Goal: Task Accomplishment & Management: Manage account settings

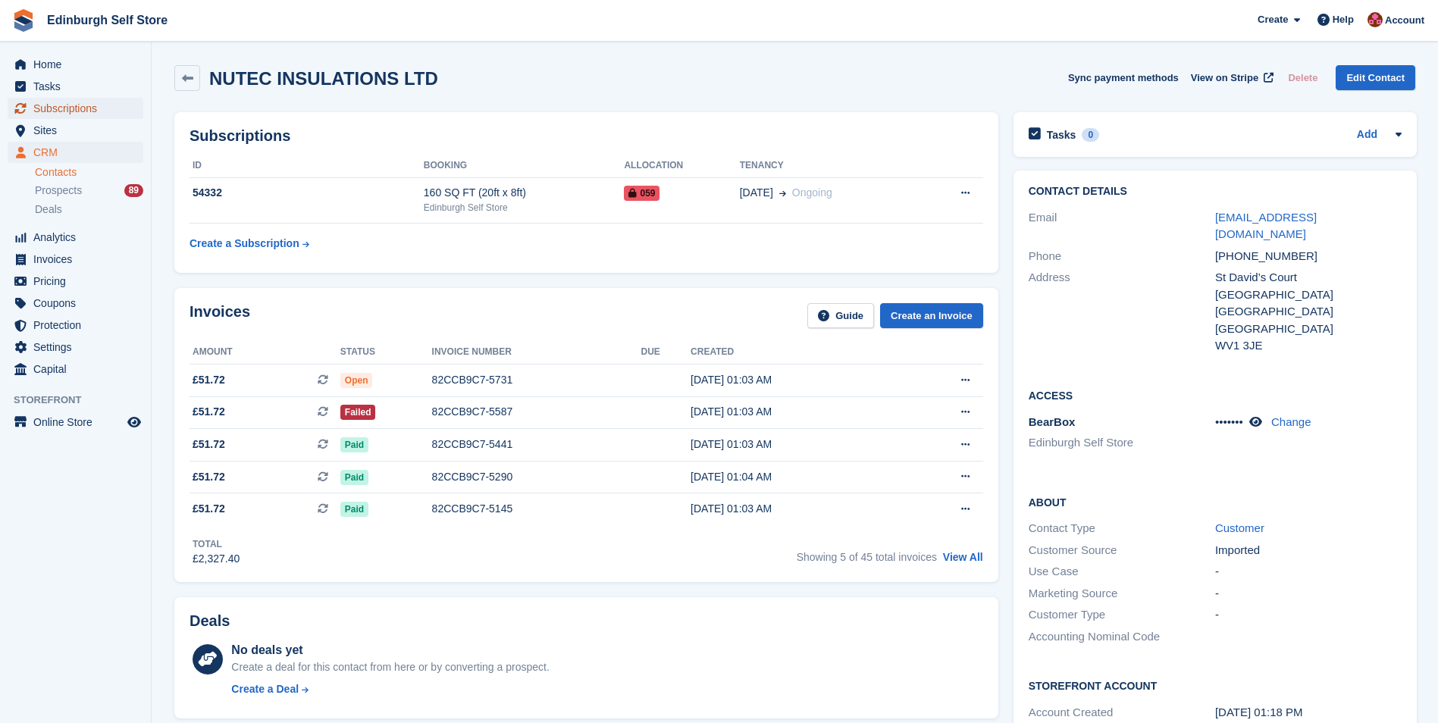
click at [92, 107] on span "Subscriptions" at bounding box center [78, 108] width 91 height 21
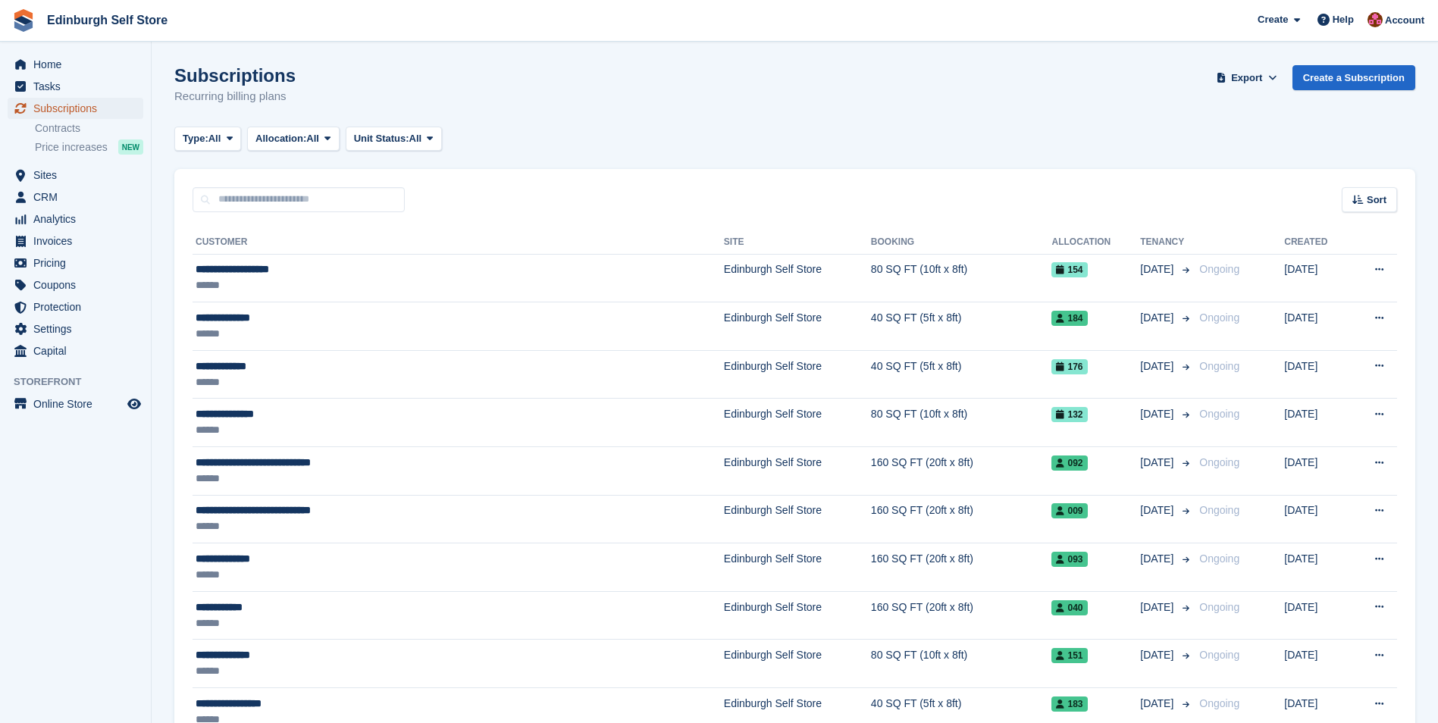
click at [90, 108] on span "Subscriptions" at bounding box center [78, 108] width 91 height 21
click at [72, 107] on span "Subscriptions" at bounding box center [78, 108] width 91 height 21
click at [82, 106] on span "Subscriptions" at bounding box center [78, 108] width 91 height 21
click at [62, 67] on span "Home" at bounding box center [78, 64] width 91 height 21
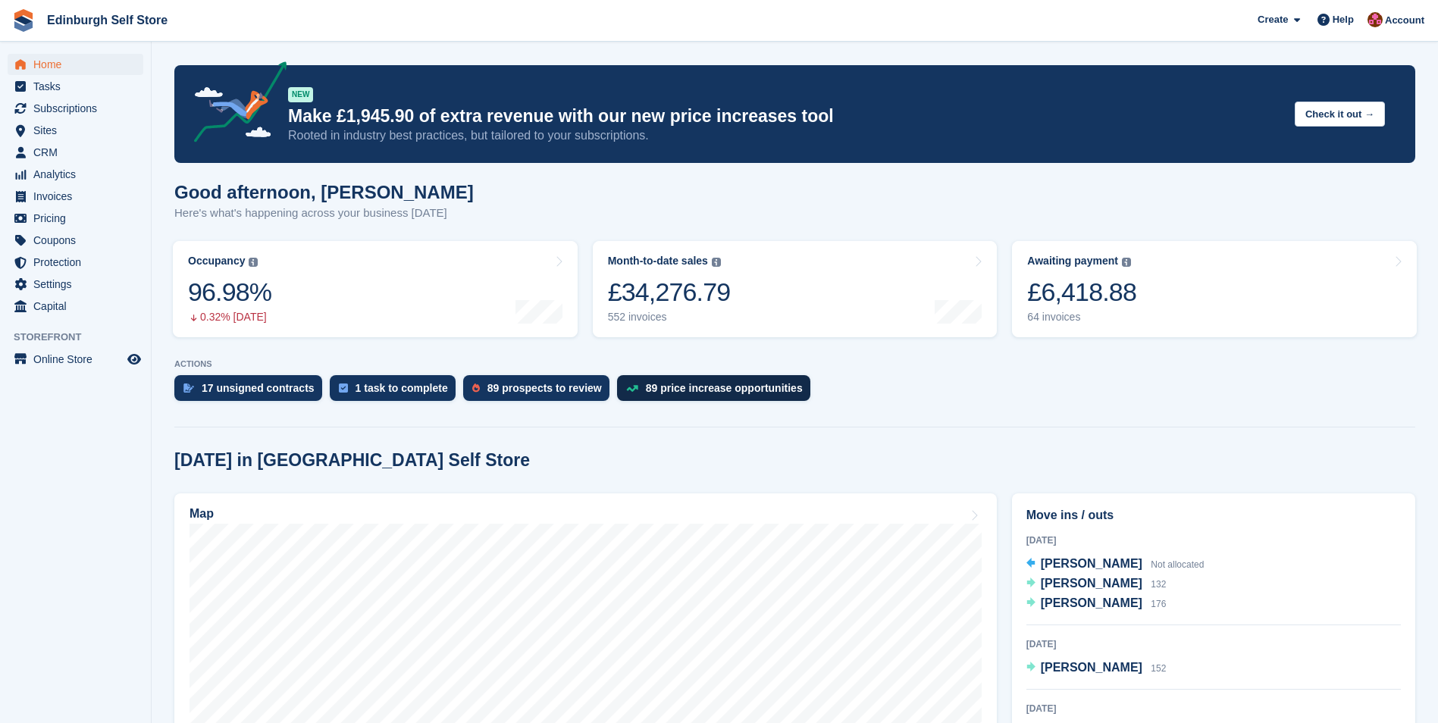
scroll to position [303, 0]
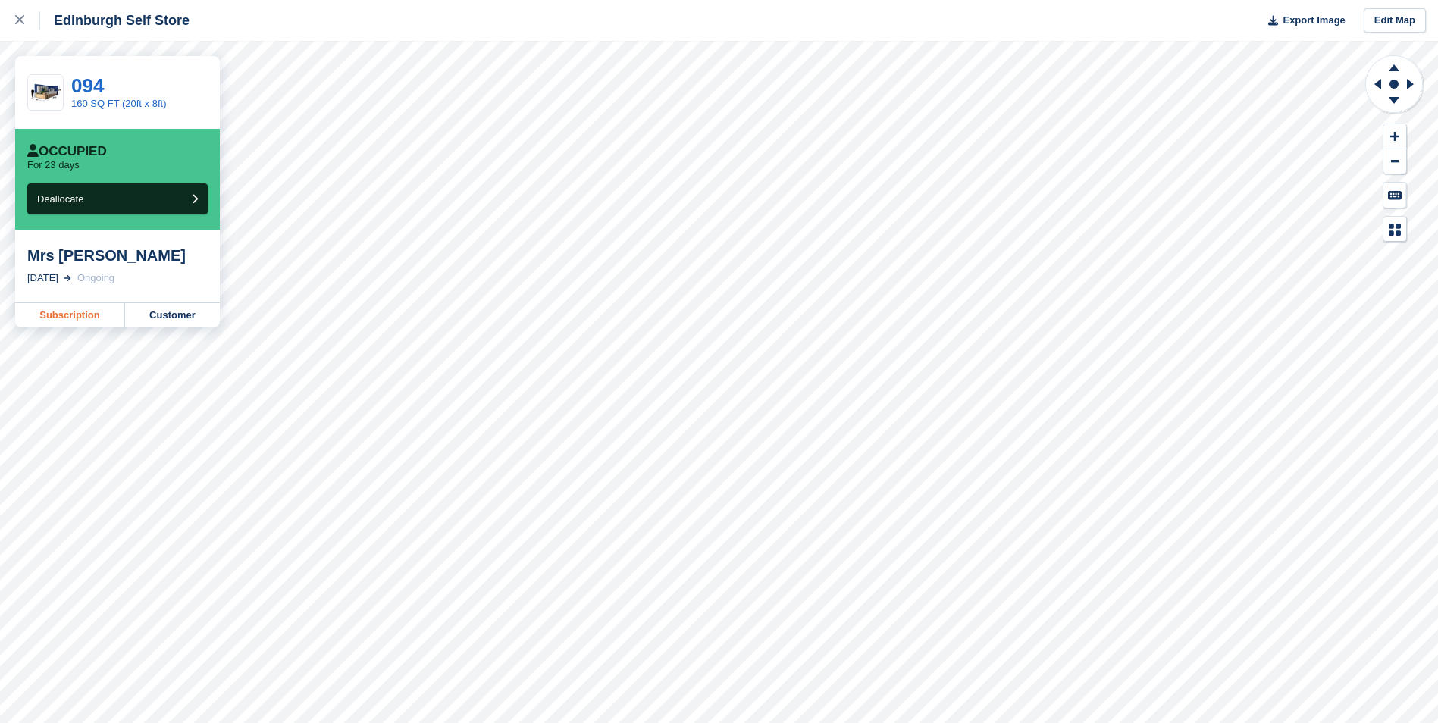
click at [73, 315] on link "Subscription" at bounding box center [70, 315] width 110 height 24
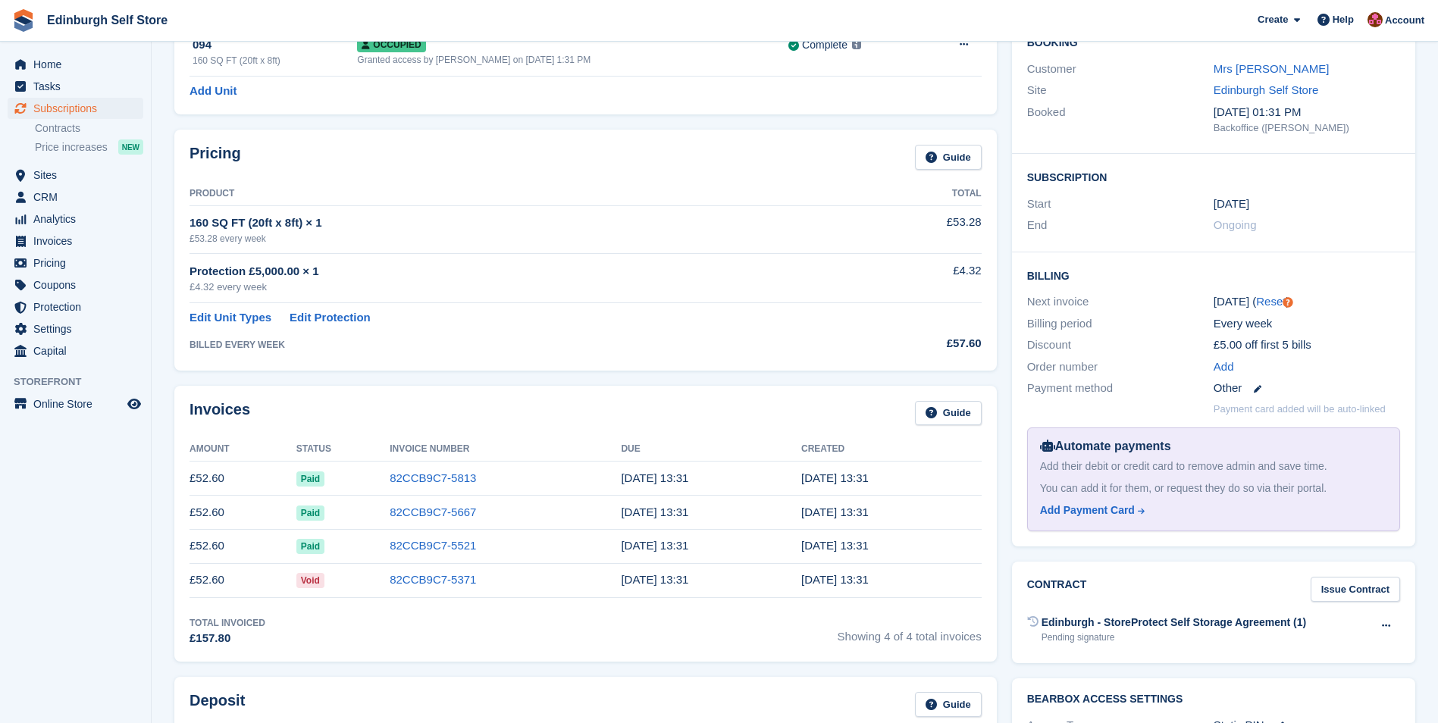
scroll to position [227, 0]
